Goal: Task Accomplishment & Management: Manage account settings

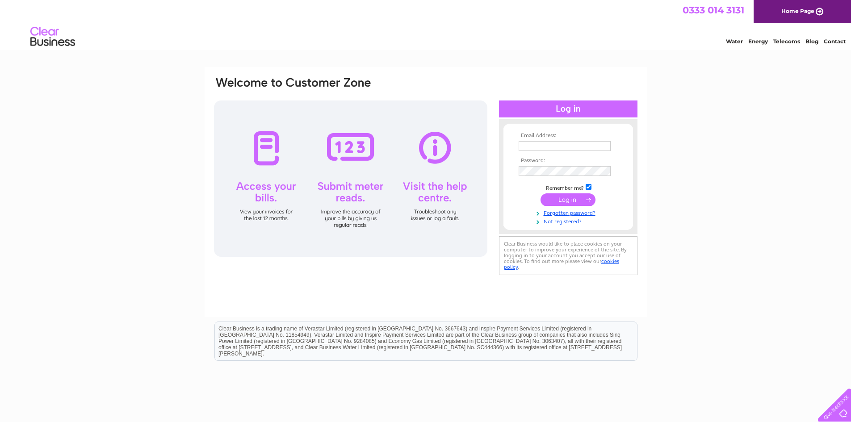
type input "bradpolepreschool@gmail.com"
click at [574, 201] on input "submit" at bounding box center [567, 199] width 55 height 13
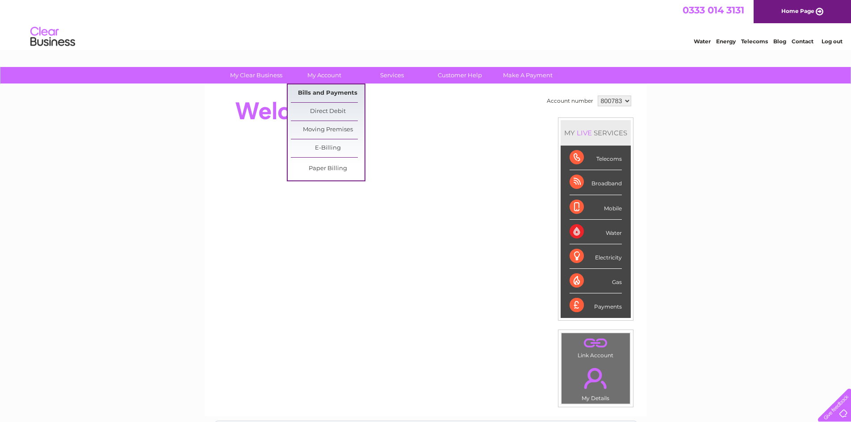
click at [320, 92] on link "Bills and Payments" at bounding box center [328, 93] width 74 height 18
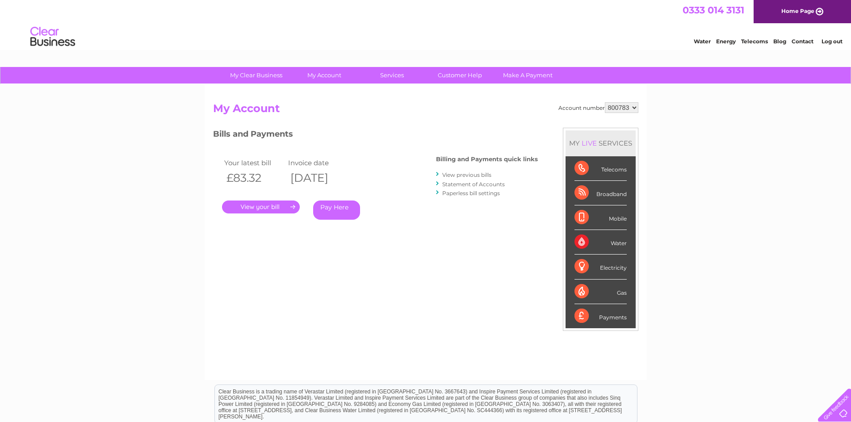
click at [269, 205] on link "." at bounding box center [261, 207] width 78 height 13
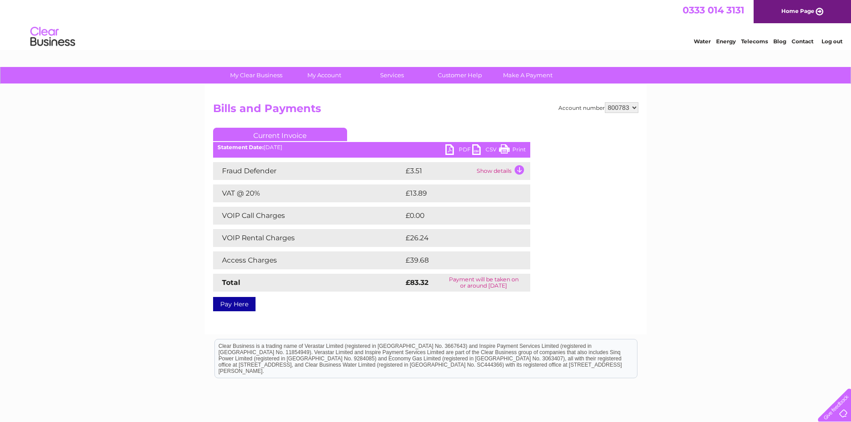
click at [452, 147] on link "PDF" at bounding box center [458, 150] width 27 height 13
